Goal: Task Accomplishment & Management: Complete application form

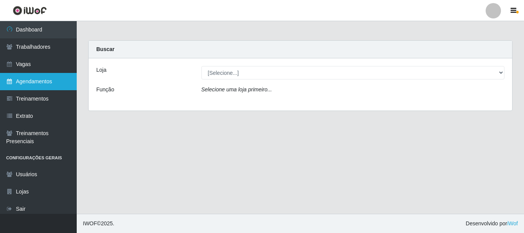
click at [40, 82] on link "Agendamentos" at bounding box center [38, 81] width 77 height 17
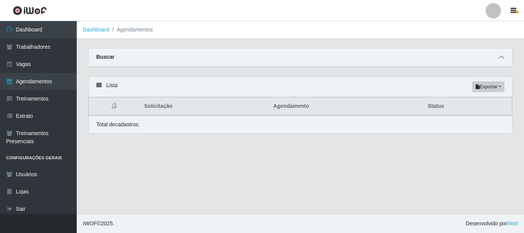
click at [504, 57] on icon at bounding box center [501, 56] width 5 height 5
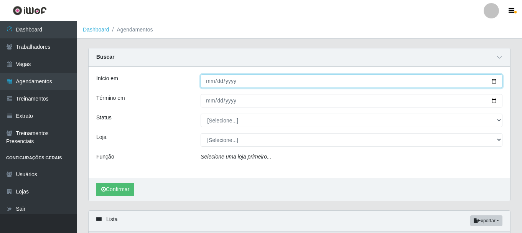
click at [227, 81] on input "Início em" at bounding box center [352, 80] width 302 height 13
type input "[DATE]"
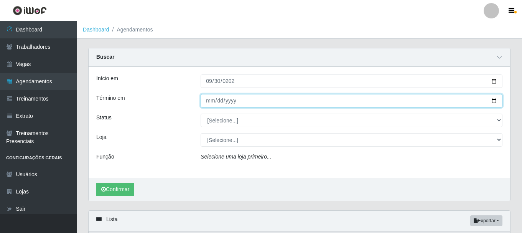
click at [228, 99] on input "Término em" at bounding box center [352, 100] width 302 height 13
click at [208, 100] on input "Término em" at bounding box center [352, 100] width 302 height 13
type input "[DATE]"
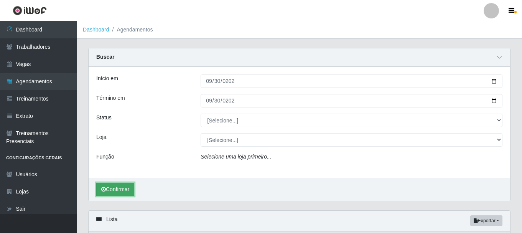
click at [116, 189] on button "Confirmar" at bounding box center [115, 189] width 38 height 13
click at [249, 158] on icon "Selecione uma loja primeiro..." at bounding box center [236, 156] width 71 height 6
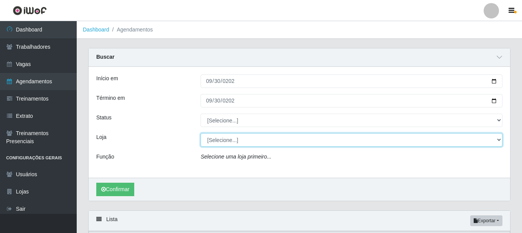
click at [246, 140] on select "[Selecione...] O Cestão - [GEOGRAPHIC_DATA]" at bounding box center [352, 139] width 302 height 13
select select "238"
click at [201, 133] on select "[Selecione...] O Cestão - [GEOGRAPHIC_DATA]" at bounding box center [352, 139] width 302 height 13
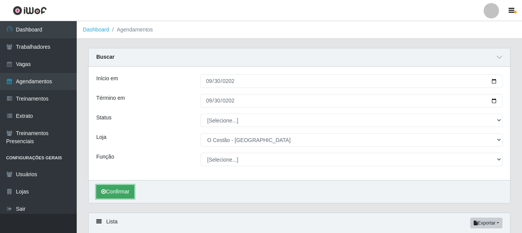
click at [128, 193] on button "Confirmar" at bounding box center [115, 191] width 38 height 13
click at [122, 189] on button "Confirmar" at bounding box center [115, 191] width 38 height 13
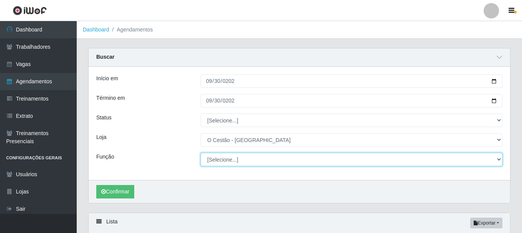
click at [241, 159] on select "[Selecione...] ASG ASG + ASG ++ Auxiliar de Estoque Auxiliar de Estoque + Auxil…" at bounding box center [352, 159] width 302 height 13
select select "22"
click at [201, 153] on select "[Selecione...] ASG ASG + ASG ++ Auxiliar de Estoque Auxiliar de Estoque + Auxil…" at bounding box center [352, 159] width 302 height 13
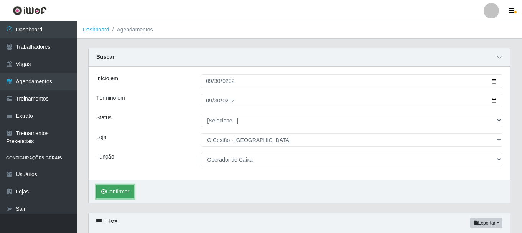
click at [129, 193] on button "Confirmar" at bounding box center [115, 191] width 38 height 13
click at [128, 193] on button "Confirmar" at bounding box center [115, 191] width 38 height 13
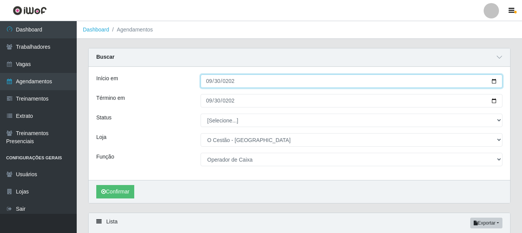
click at [495, 82] on input "[DATE]" at bounding box center [352, 80] width 302 height 13
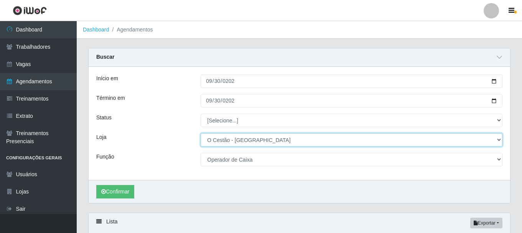
click at [384, 138] on select "[Selecione...] O Cestão - [GEOGRAPHIC_DATA]" at bounding box center [352, 139] width 302 height 13
click at [201, 133] on select "[Selecione...] O Cestão - [GEOGRAPHIC_DATA]" at bounding box center [352, 139] width 302 height 13
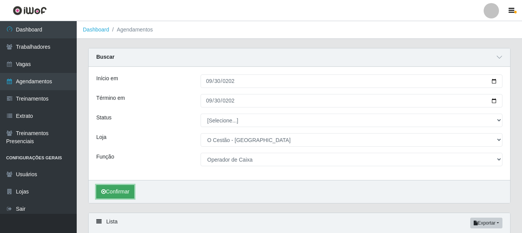
click at [130, 190] on button "Confirmar" at bounding box center [115, 191] width 38 height 13
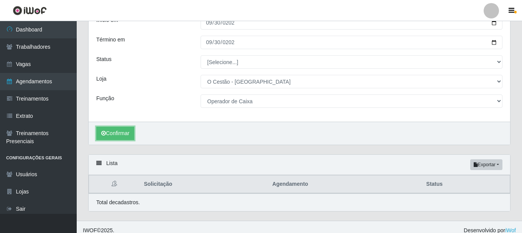
scroll to position [66, 0]
